Goal: Task Accomplishment & Management: Use online tool/utility

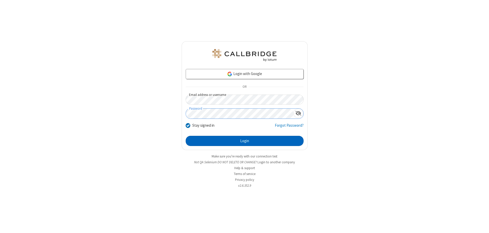
click at [244, 141] on button "Login" at bounding box center [245, 141] width 118 height 10
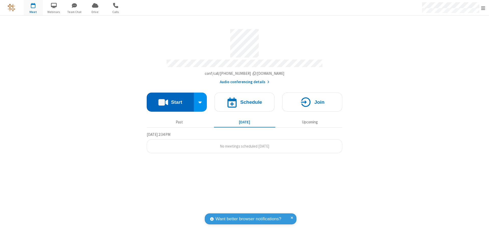
click at [170, 100] on button "Start" at bounding box center [170, 102] width 47 height 19
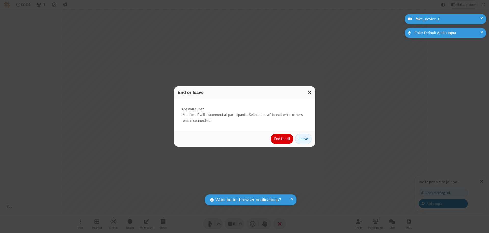
click at [282, 139] on button "End for all" at bounding box center [282, 139] width 22 height 10
